Goal: Task Accomplishment & Management: Complete application form

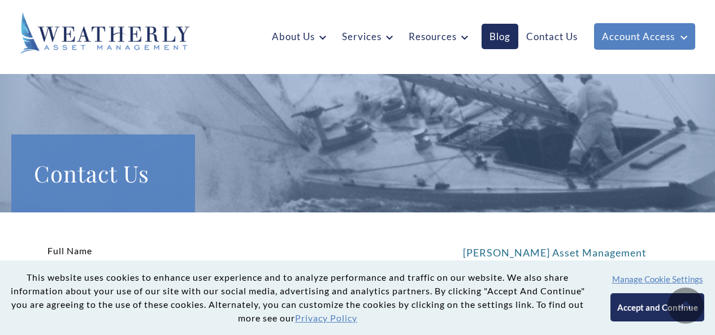
scroll to position [170, 0]
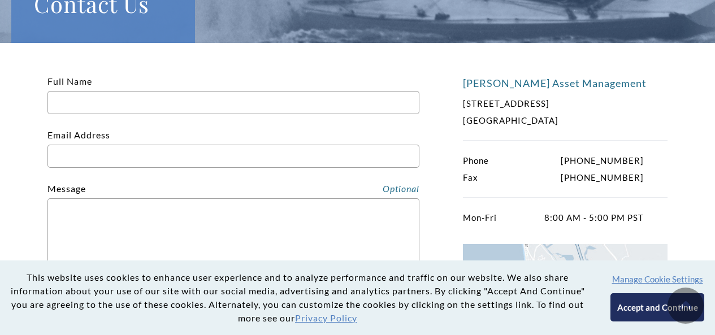
type input "[PERSON_NAME]"
type input "[EMAIL_ADDRESS][DOMAIN_NAME]"
type input "2016672755"
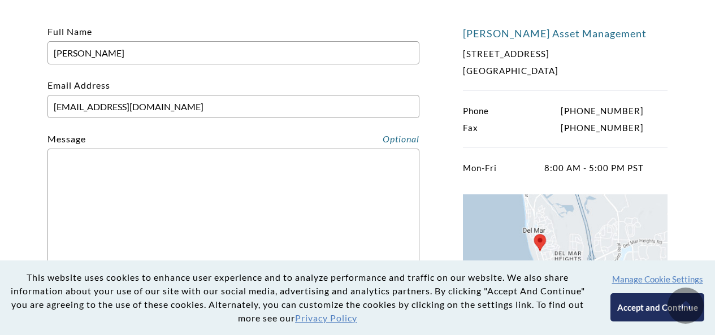
scroll to position [226, 0]
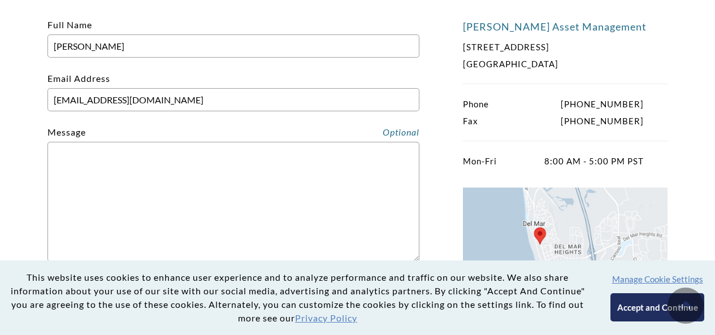
paste textarea "Hello I hope you are doing well. My company, Xinyi Solar Holding Limited, is in…"
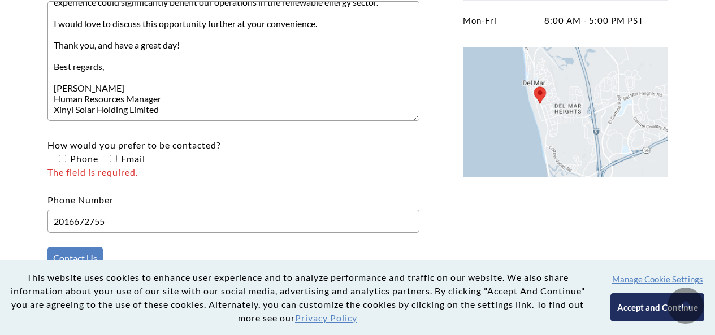
scroll to position [396, 0]
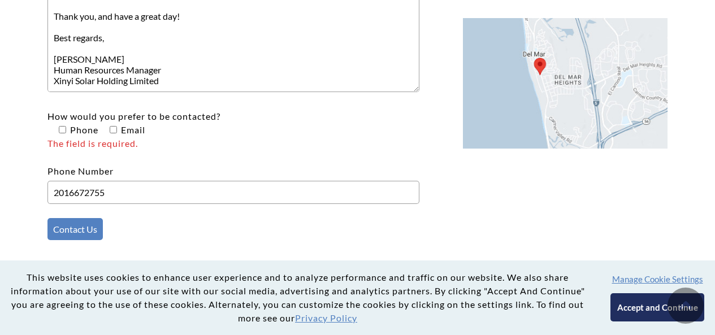
type textarea "Hello I hope you are doing well. My company, Xinyi Solar Holding Limited, is in…"
click at [62, 129] on input"] "How would you prefer to be contacted? Phone Email The field is required." at bounding box center [62, 129] width 7 height 7
checkbox input"] "true"
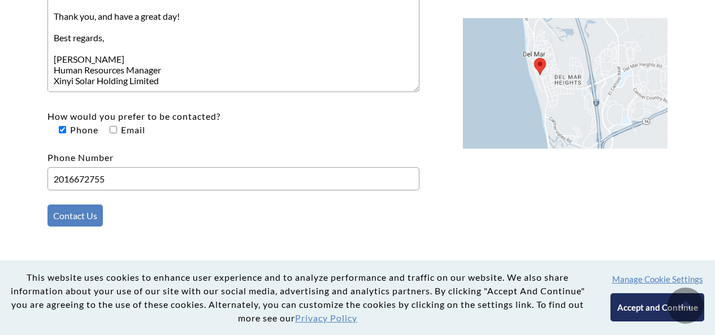
click at [112, 127] on input"] "How would you prefer to be contacted? Phone Email" at bounding box center [113, 129] width 7 height 7
checkbox input"] "true"
click at [62, 128] on input"] "How would you prefer to be contacted? Phone Email" at bounding box center [62, 129] width 7 height 7
checkbox input"] "false"
click at [118, 176] on input "2016672755" at bounding box center [233, 178] width 372 height 23
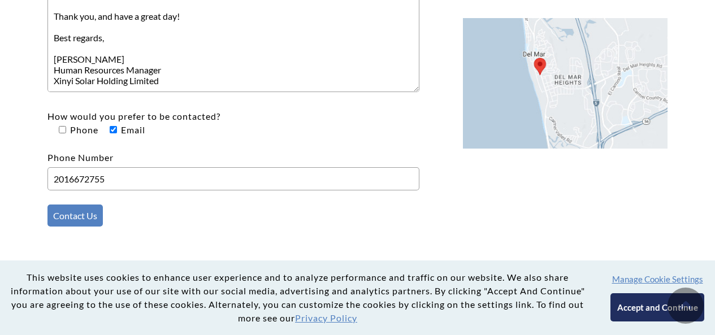
type input "3765672341"
click at [76, 214] on input "Contact Us" at bounding box center [74, 216] width 55 height 22
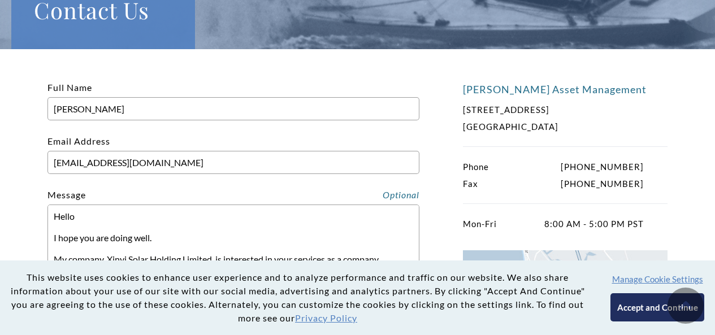
scroll to position [170, 0]
